Goal: Task Accomplishment & Management: Manage account settings

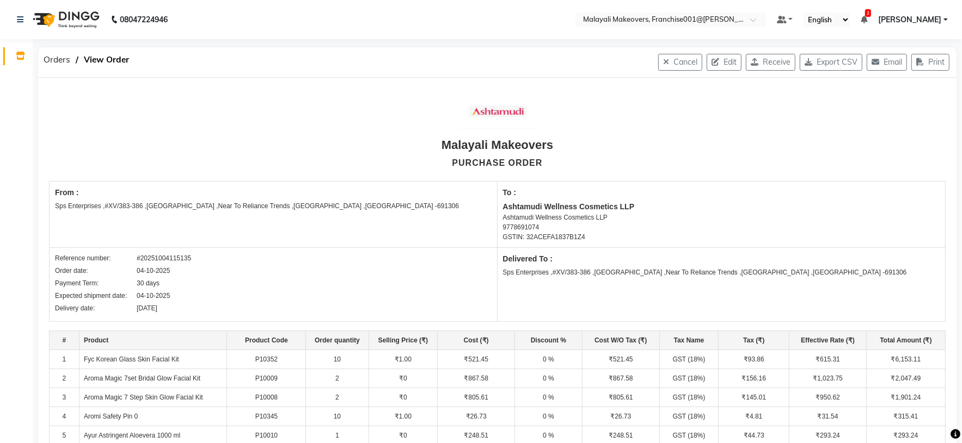
click at [932, 15] on span "[PERSON_NAME]" at bounding box center [909, 19] width 63 height 11
click at [892, 80] on link "Sign out" at bounding box center [892, 74] width 100 height 17
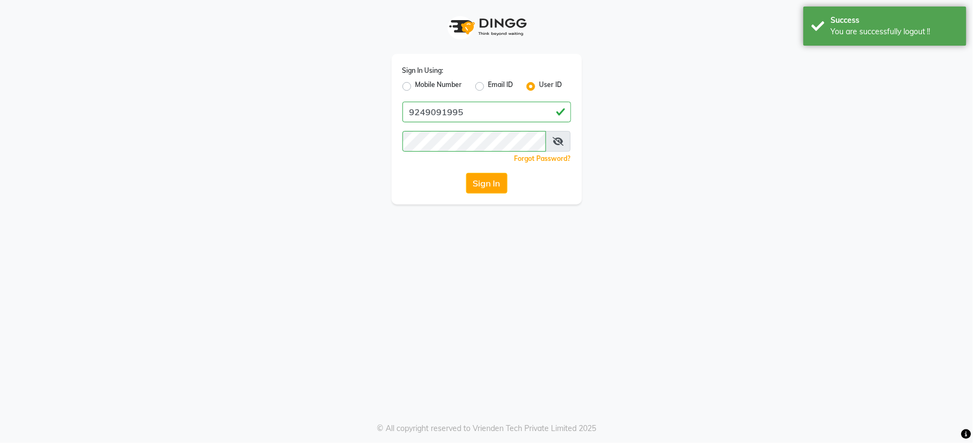
click at [416, 86] on label "Mobile Number" at bounding box center [439, 86] width 47 height 13
click at [416, 86] on input "Mobile Number" at bounding box center [419, 83] width 7 height 7
radio input "true"
radio input "false"
click at [462, 121] on input "Username" at bounding box center [505, 112] width 132 height 21
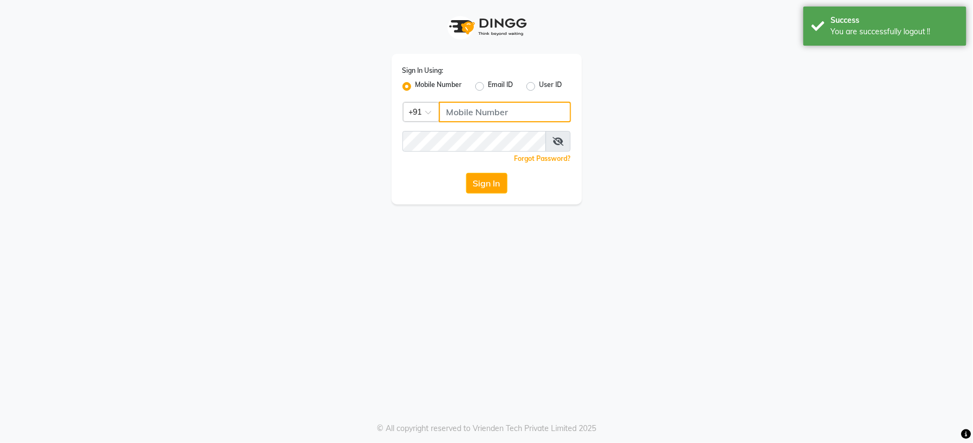
type input "8921516575"
click at [497, 192] on button "Sign In" at bounding box center [486, 183] width 41 height 21
